Goal: Navigation & Orientation: Find specific page/section

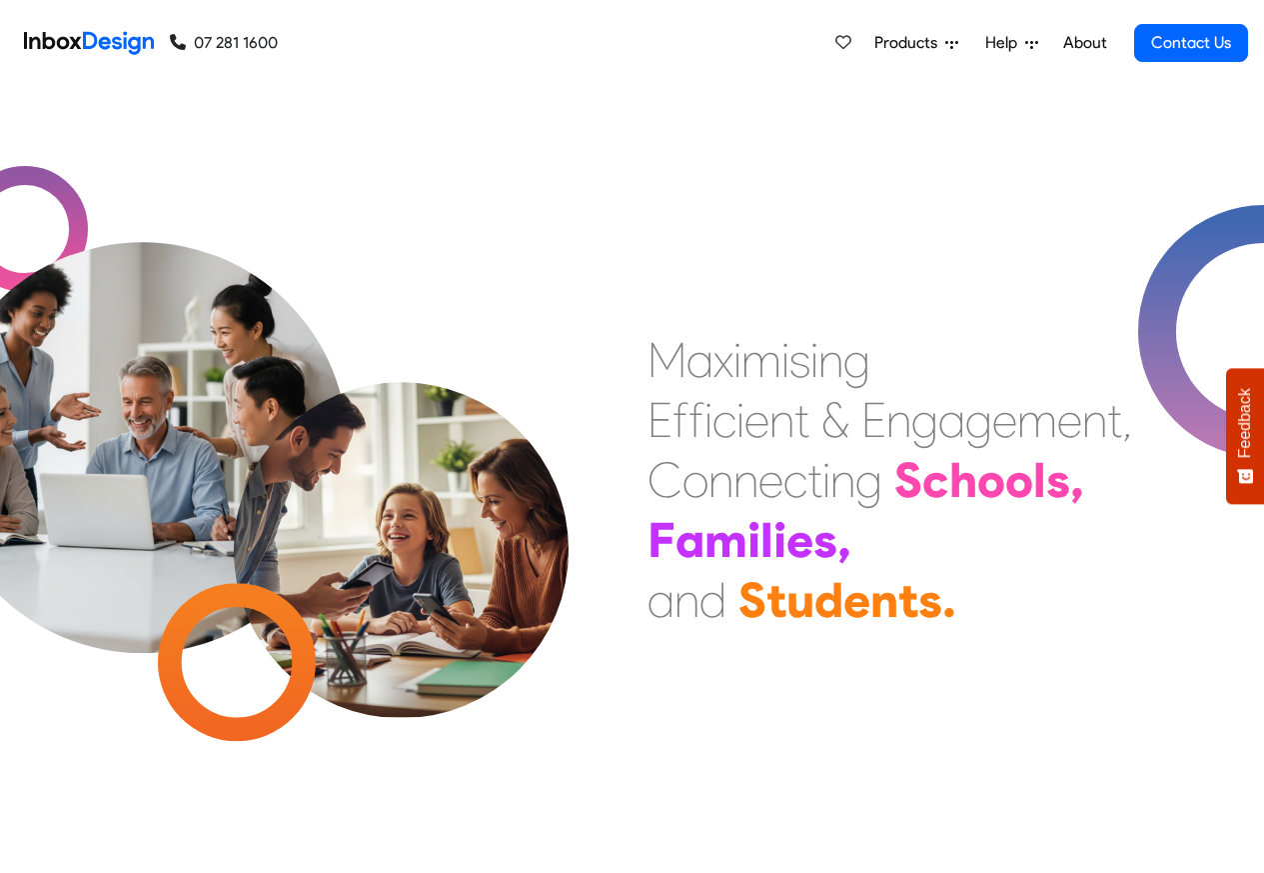
click at [1086, 43] on link "About" at bounding box center [1085, 43] width 55 height 40
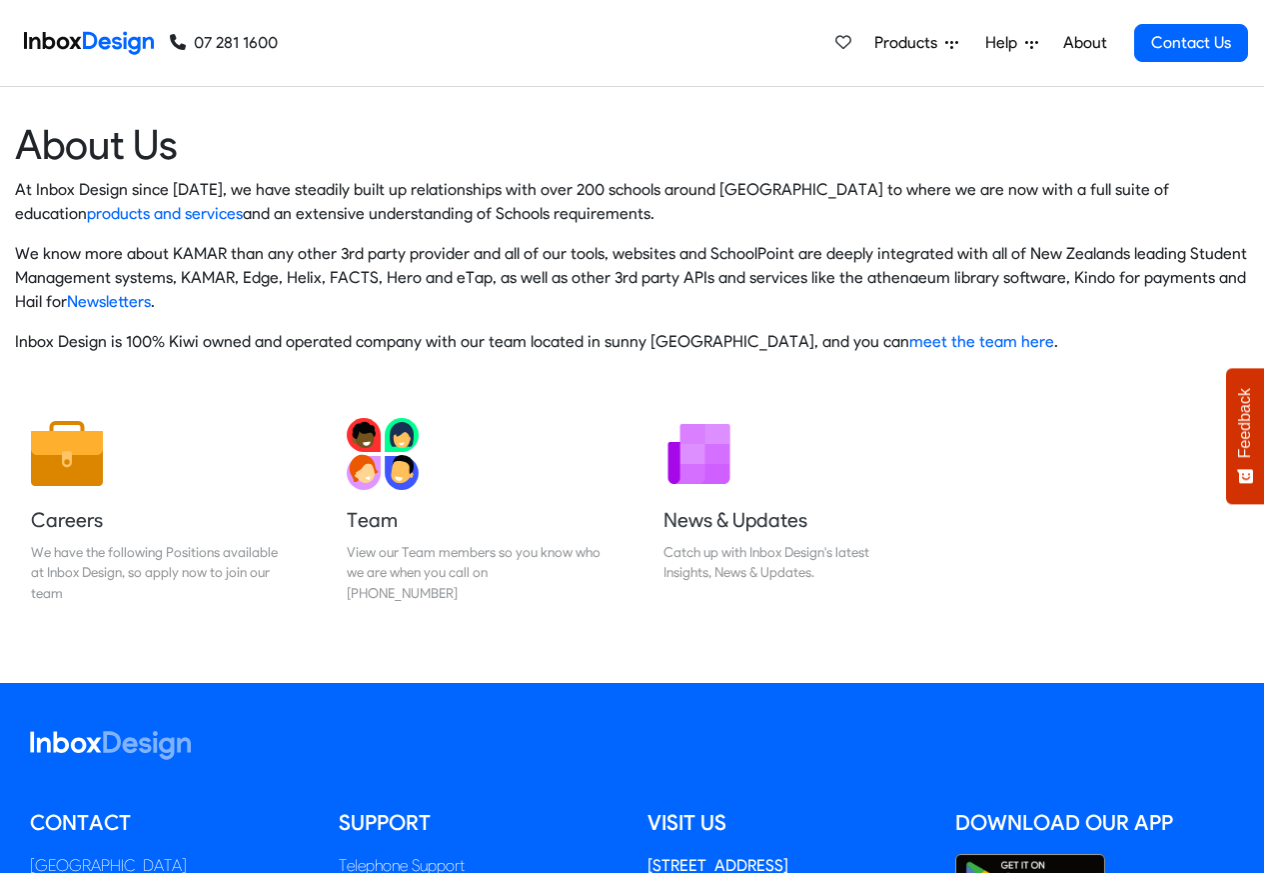
click at [91, 41] on img at bounding box center [89, 43] width 130 height 40
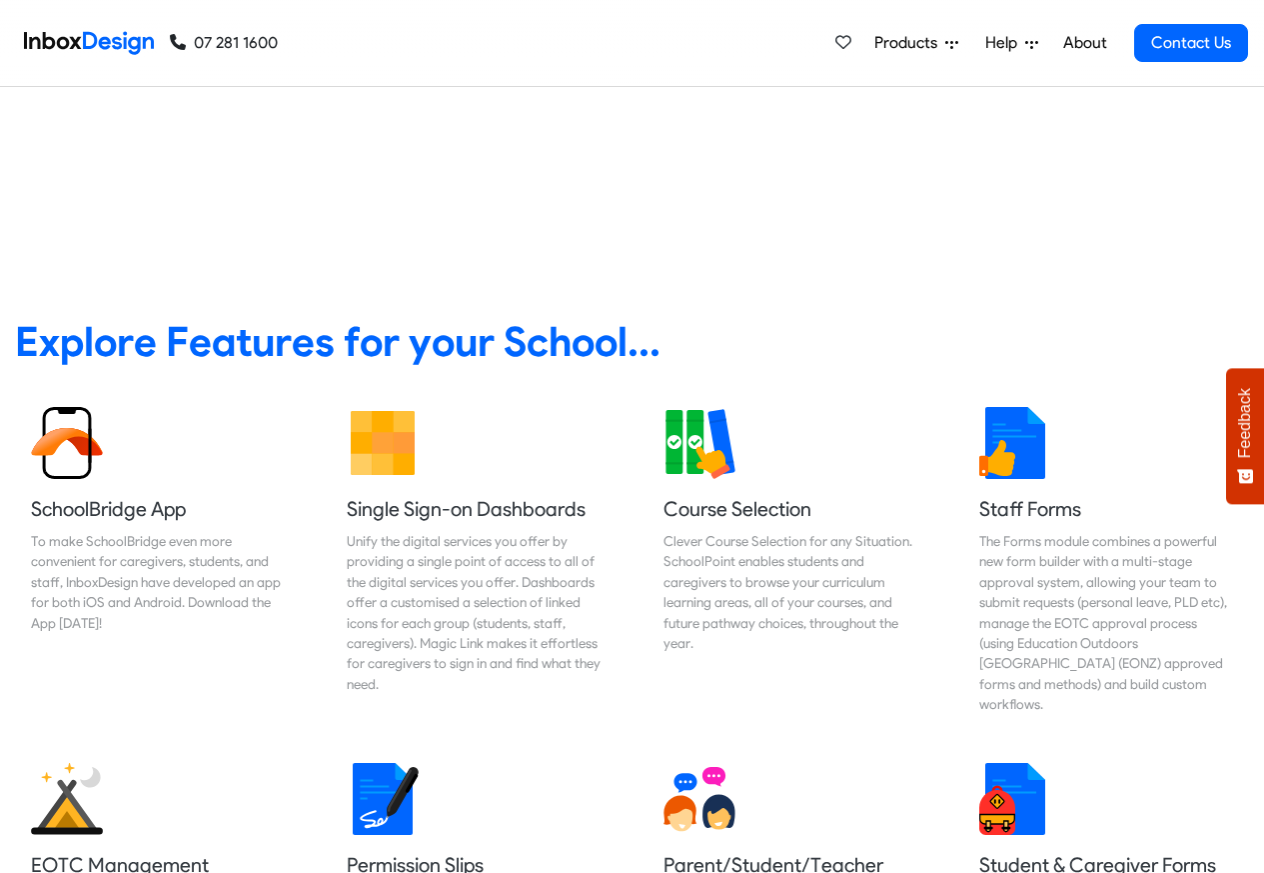
scroll to position [240, 0]
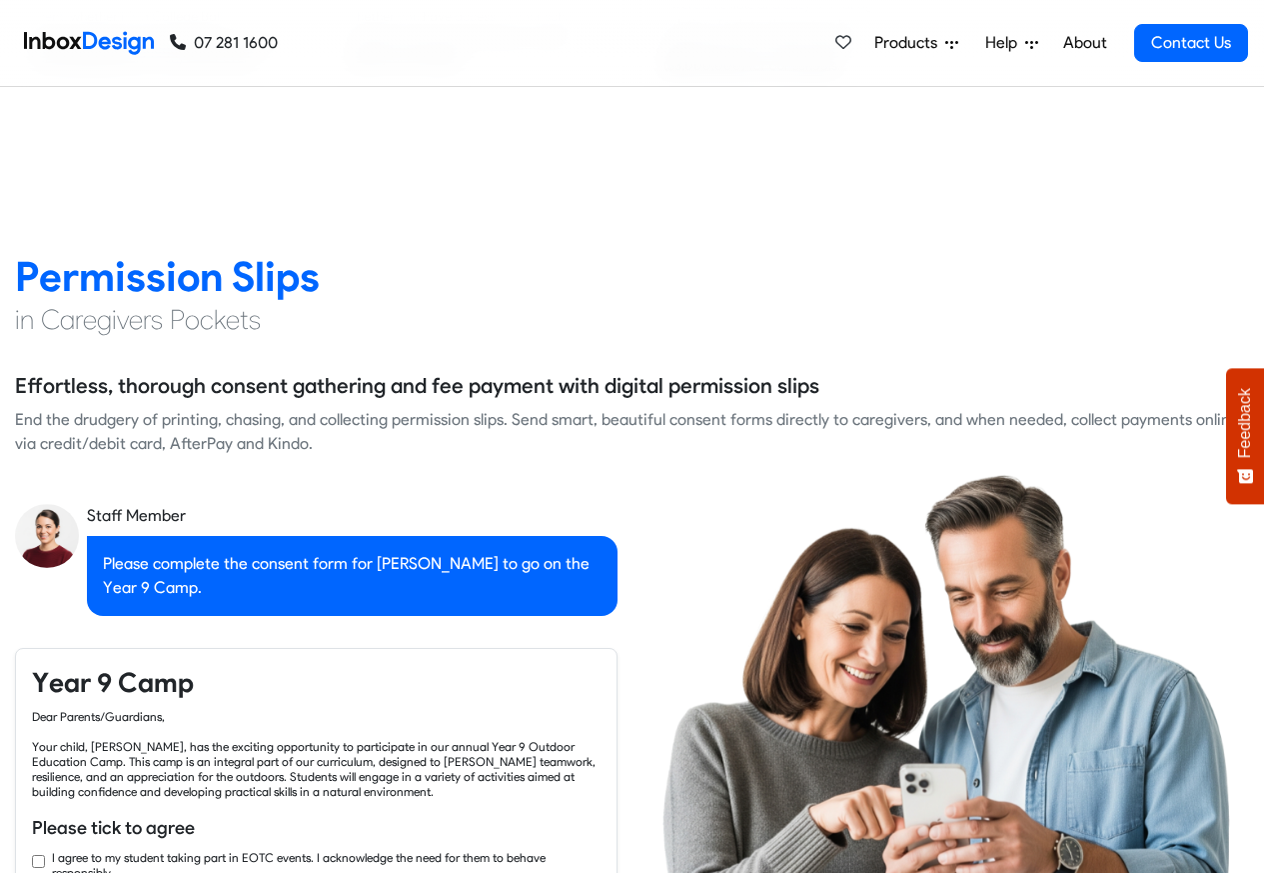
checkbox input "true"
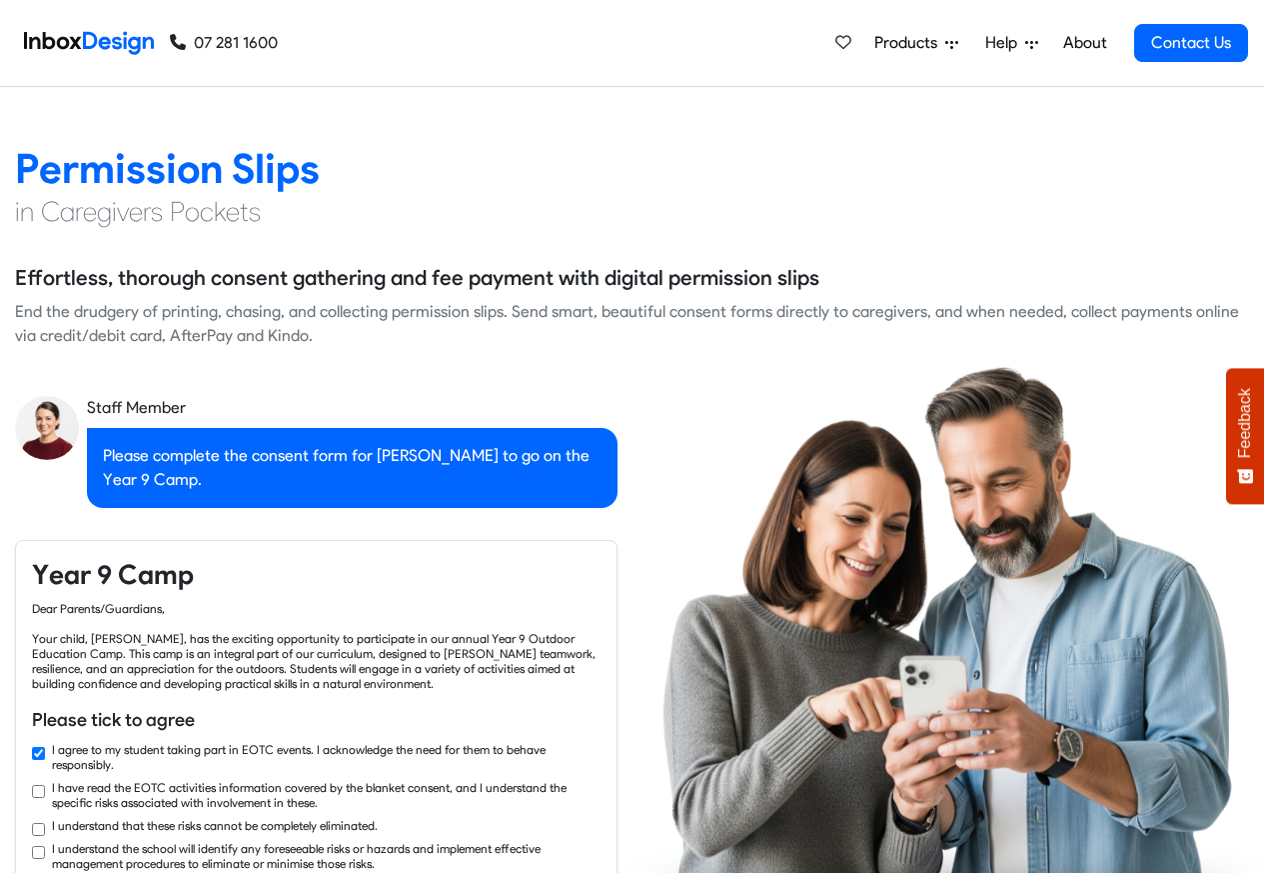
checkbox input "true"
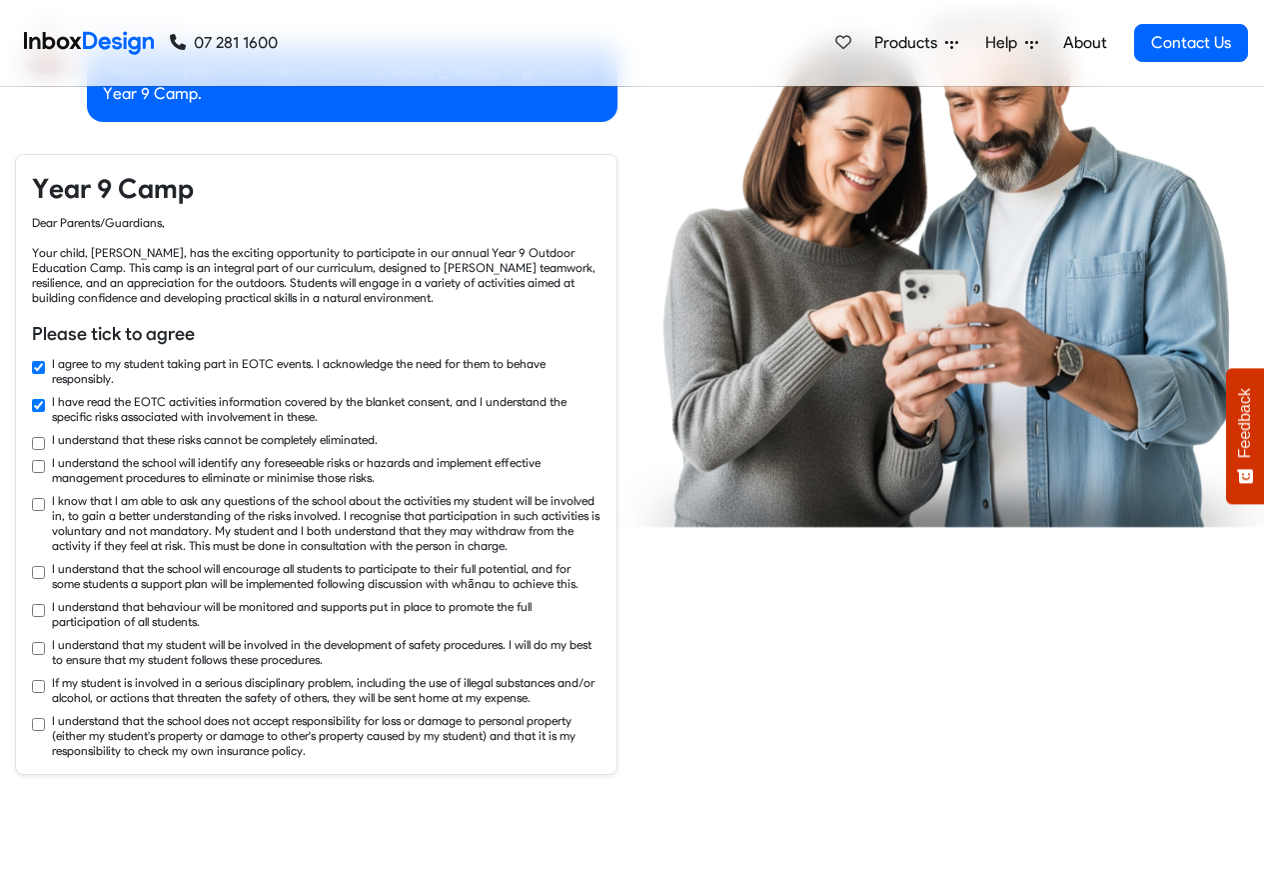
checkbox input "true"
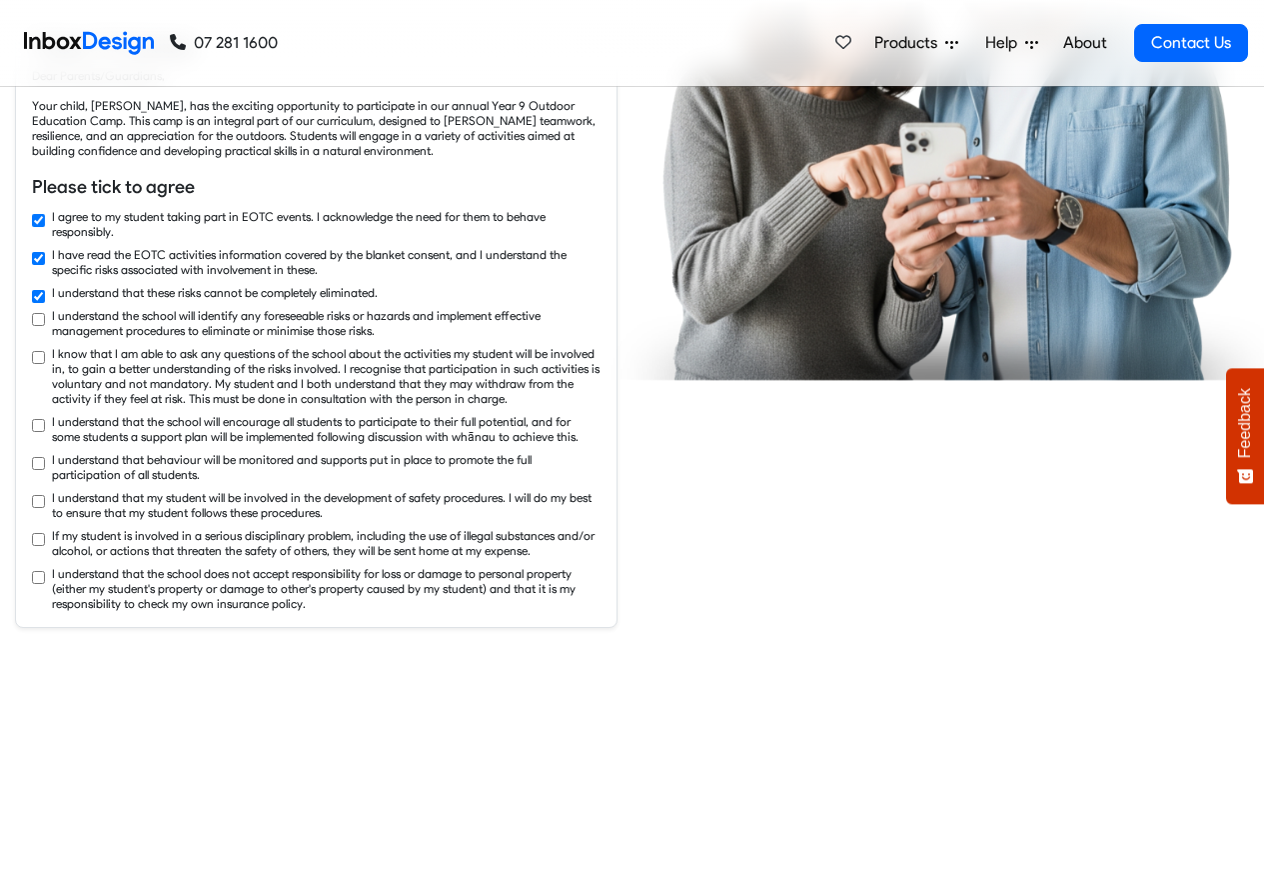
checkbox input "true"
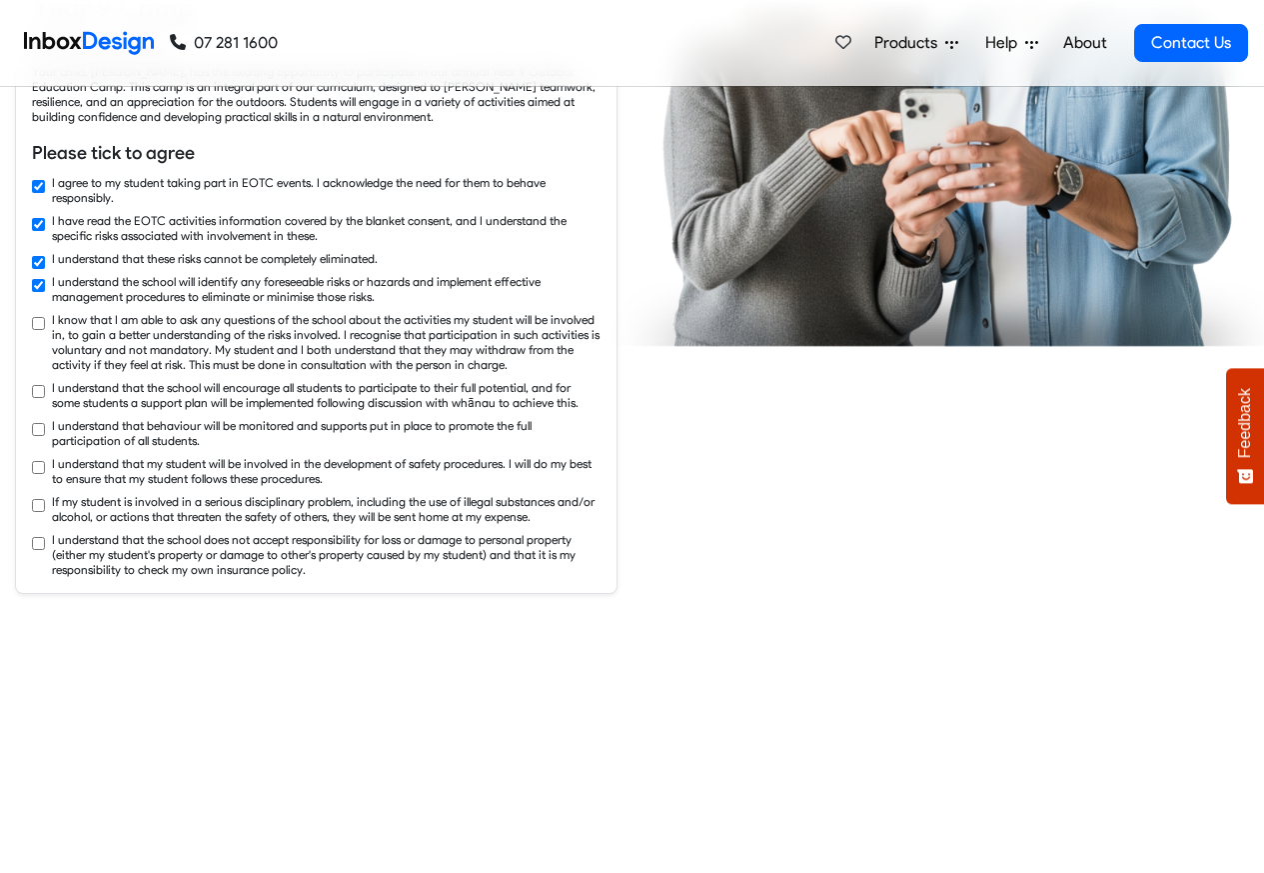
checkbox input "true"
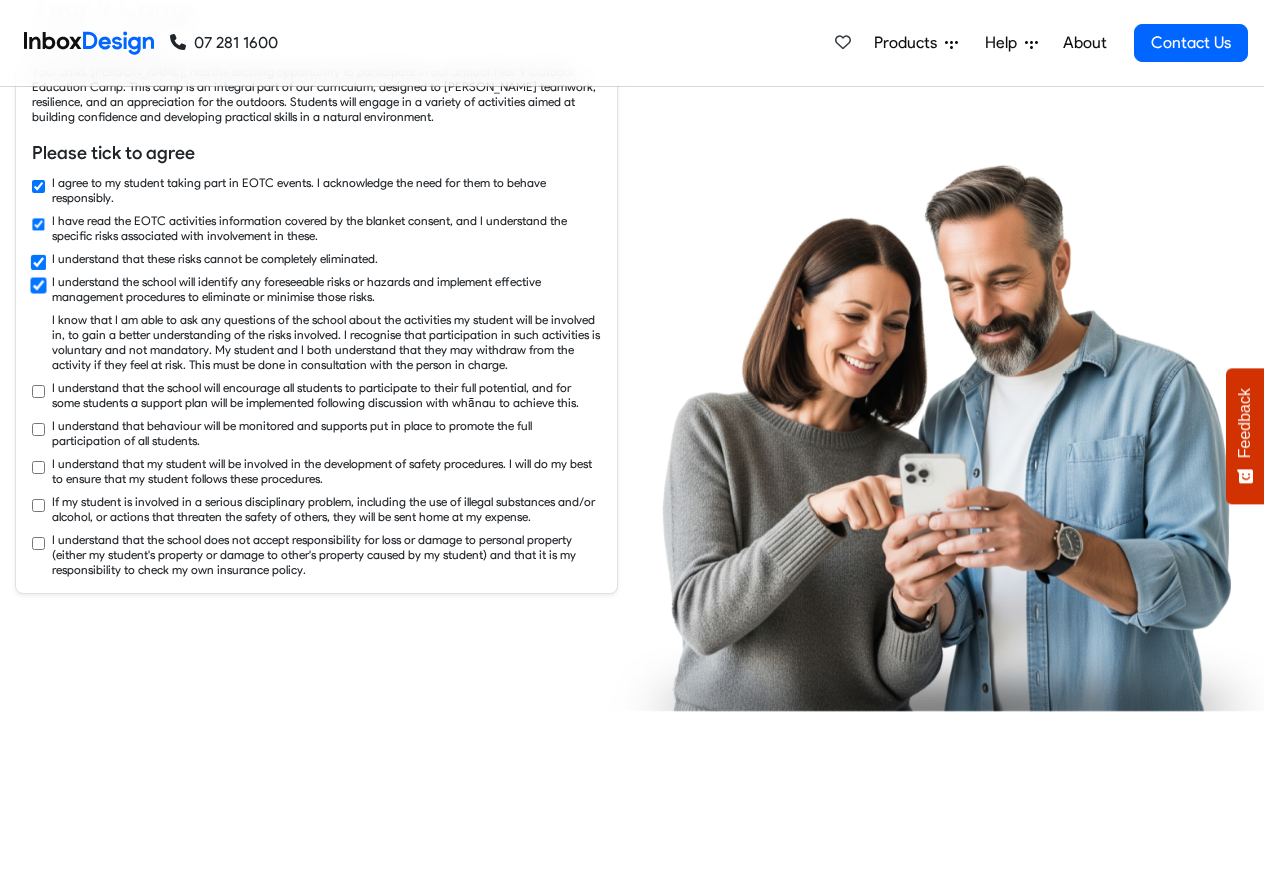
scroll to position [3718, 0]
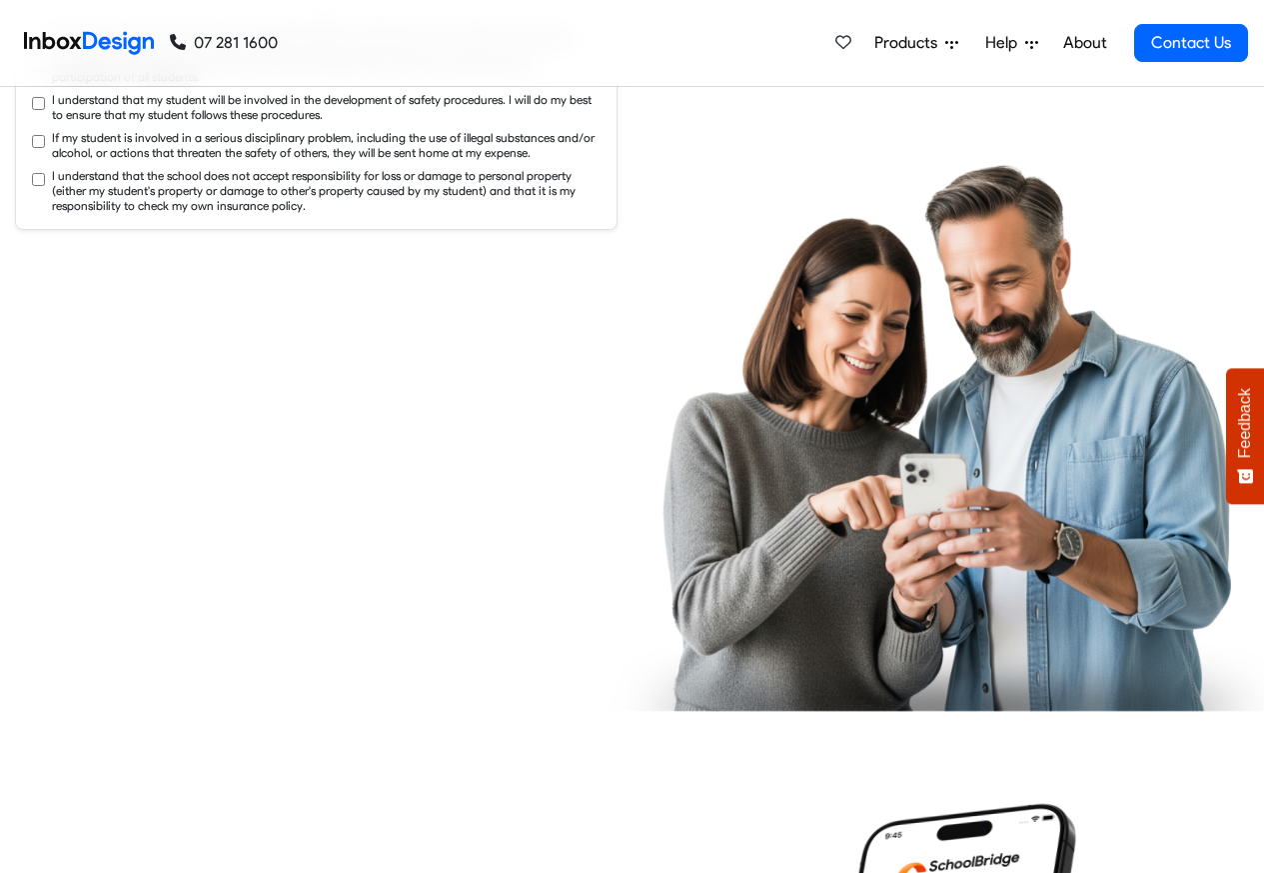
checkbox input "true"
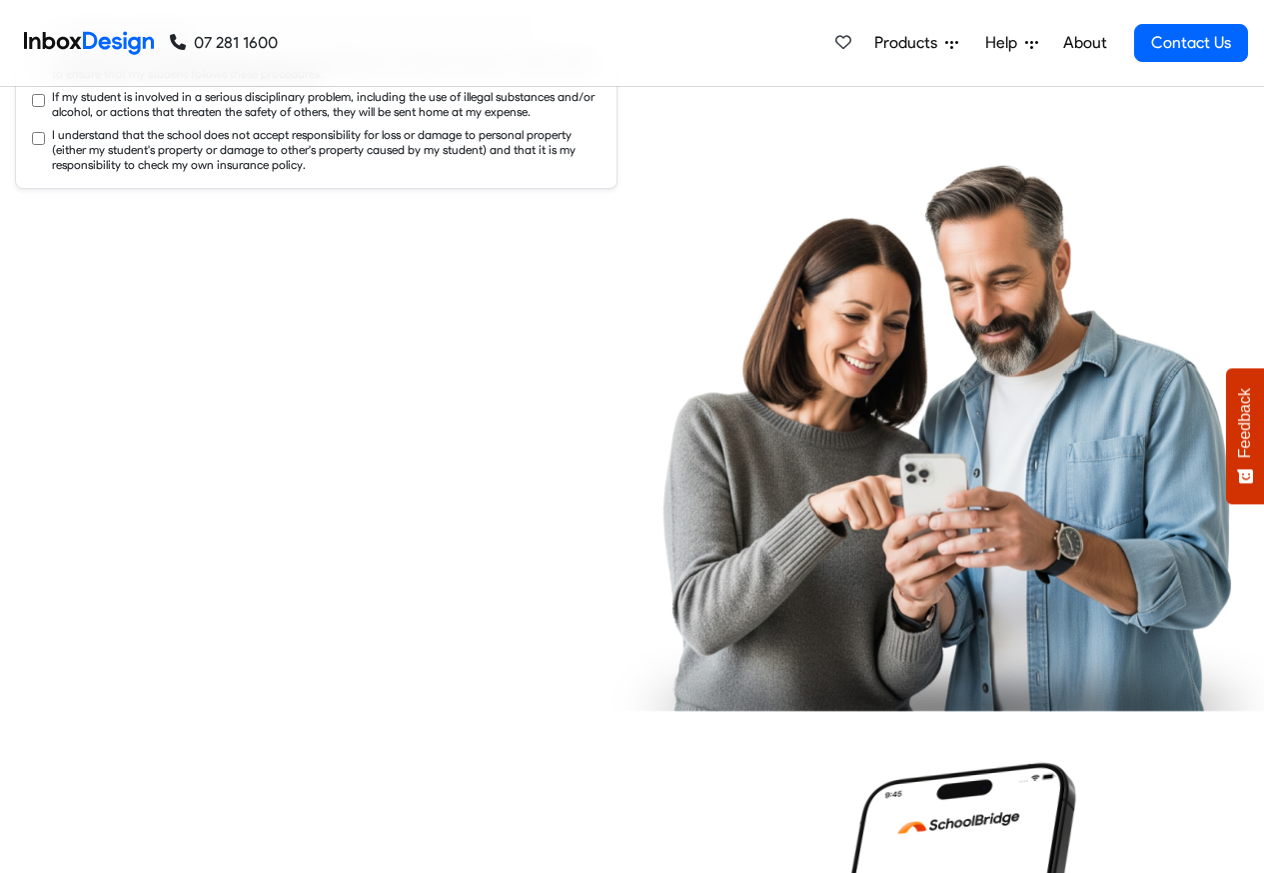
checkbox input "true"
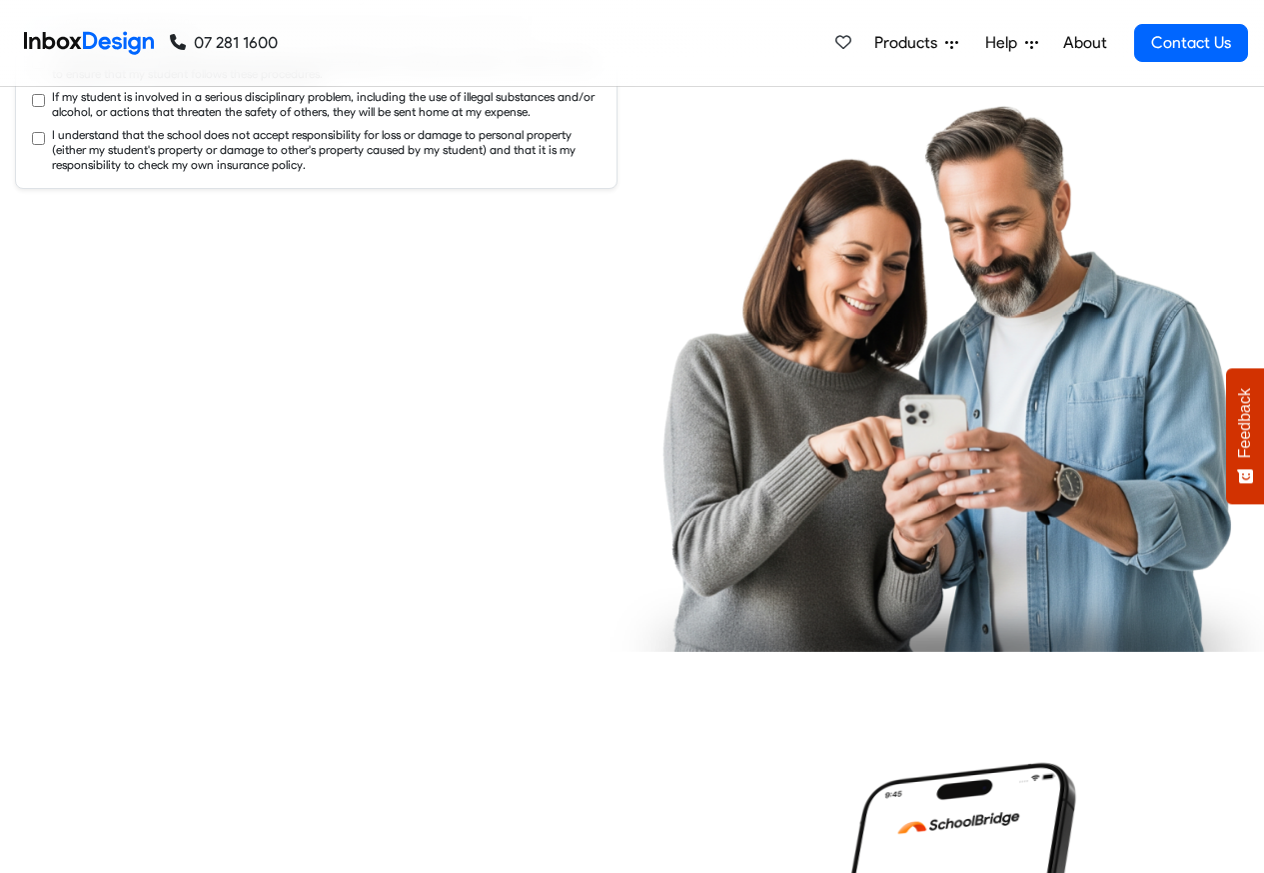
checkbox input "true"
